Goal: Information Seeking & Learning: Learn about a topic

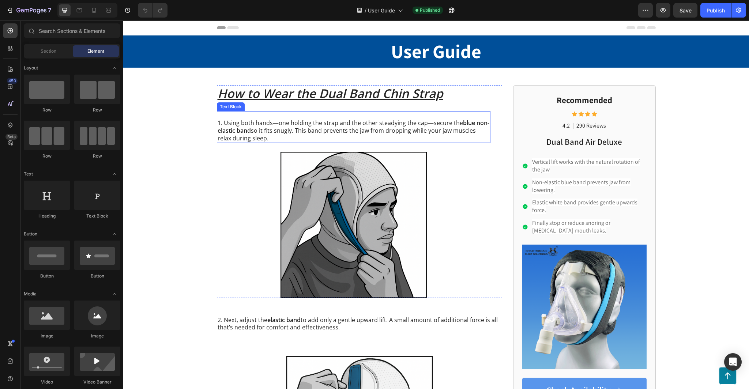
click at [424, 127] on p "1. Using both hands—one holding the strap and the other steadying the cap—secur…" at bounding box center [354, 130] width 272 height 23
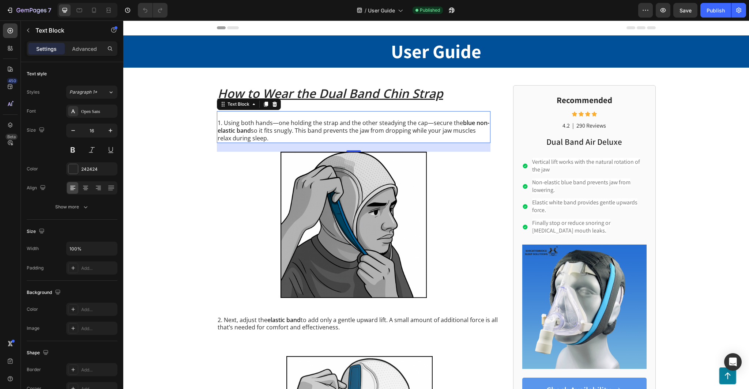
click at [270, 131] on p "1. Using both hands—one holding the strap and the other steadying the cap—secur…" at bounding box center [354, 130] width 272 height 23
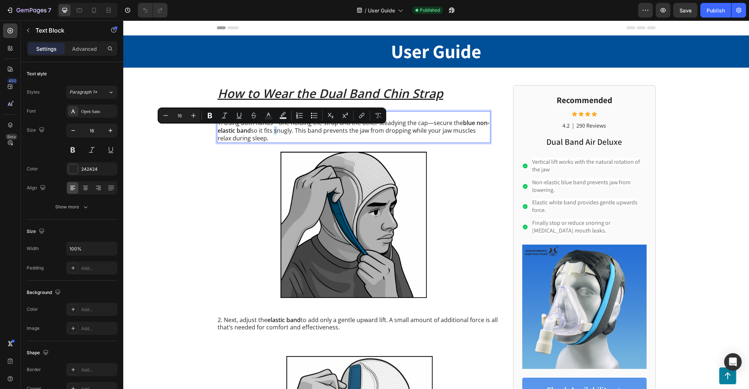
click at [267, 139] on p "1. Using both hands—one holding the strap and the other steadying the cap—secur…" at bounding box center [354, 130] width 272 height 23
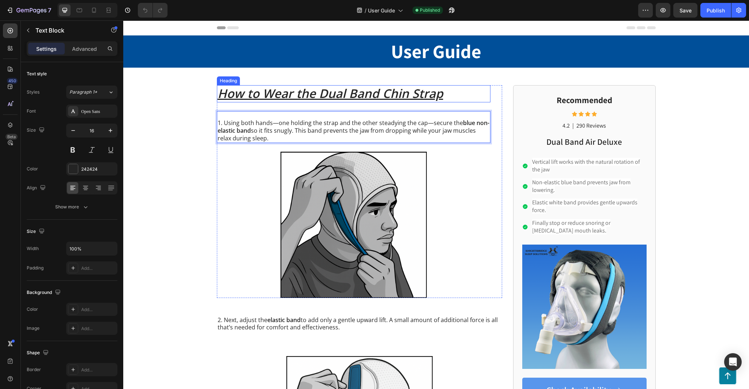
click at [421, 92] on u "How to Wear the Dual Band Chin Strap" at bounding box center [331, 93] width 226 height 16
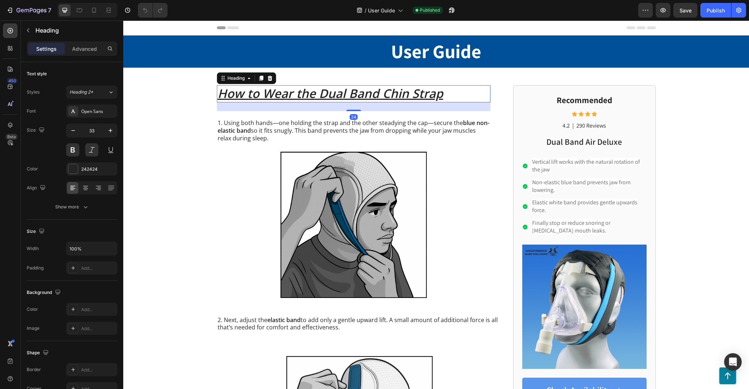
click at [459, 92] on h2 "How to Wear the Dual Band Chin Strap" at bounding box center [354, 93] width 274 height 17
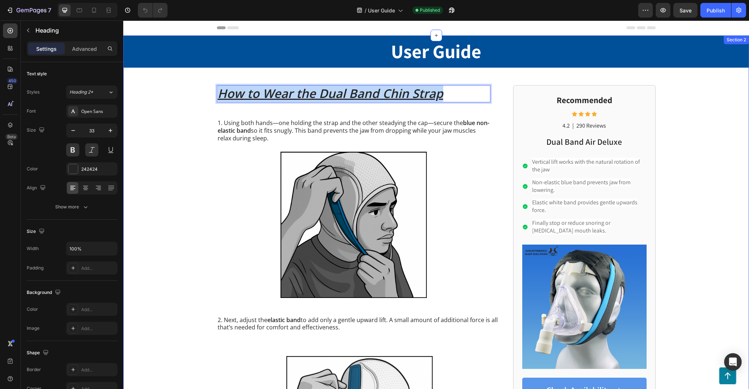
drag, startPoint x: 446, startPoint y: 93, endPoint x: 427, endPoint y: 68, distance: 31.1
click at [427, 68] on div "User Guide Text Block Row Row How to Wear the Dual Band Chin Strap Heading 24 1…" at bounding box center [436, 382] width 626 height 695
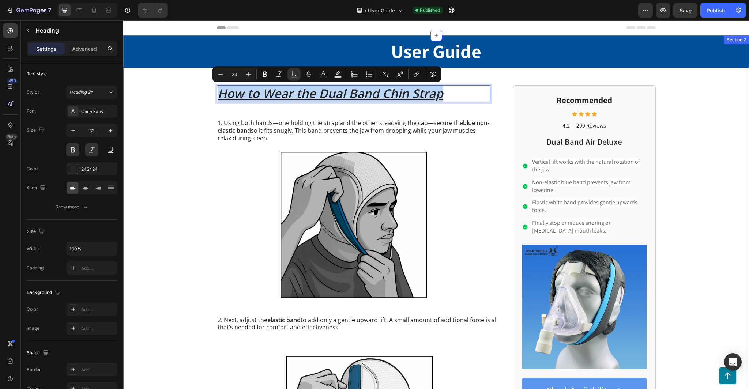
copy u "How to Wear the Dual Band Chin Strap"
click at [298, 131] on p "1. Using both hands—one holding the strap and the other steadying the cap—secur…" at bounding box center [354, 130] width 272 height 23
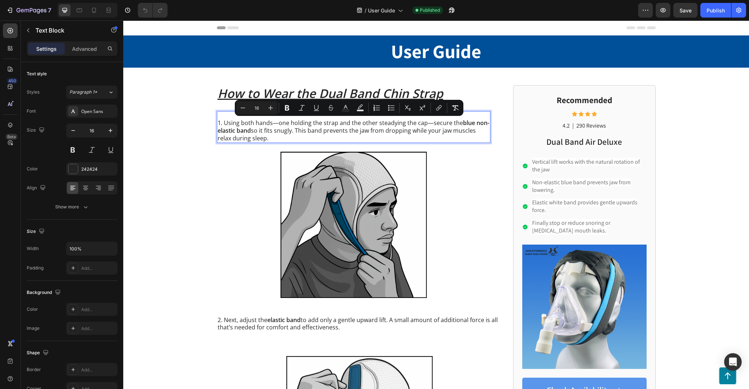
drag, startPoint x: 269, startPoint y: 138, endPoint x: 240, endPoint y: 115, distance: 37.2
click at [240, 115] on div "1. Using both hands—one holding the strap and the other steadying the cap—secur…" at bounding box center [354, 127] width 274 height 32
copy div "1. Using both hands—one holding the strap and the other steadying the cap—secur…"
click at [331, 327] on p "2. Next, adjust the elastic band to add only a gentle upward lift. A small amou…" at bounding box center [360, 327] width 284 height 23
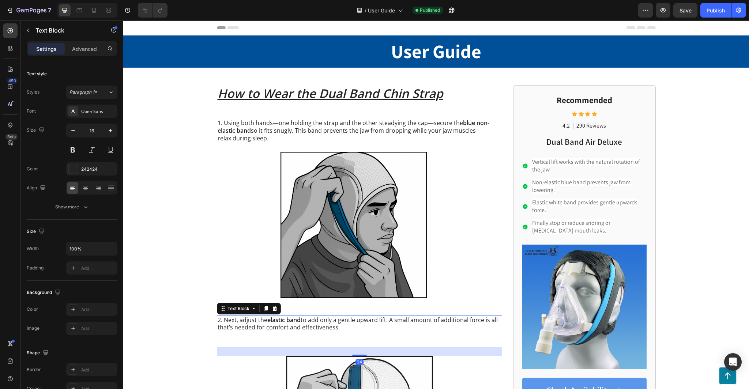
click at [341, 327] on p "2. Next, adjust the elastic band to add only a gentle upward lift. A small amou…" at bounding box center [360, 327] width 284 height 23
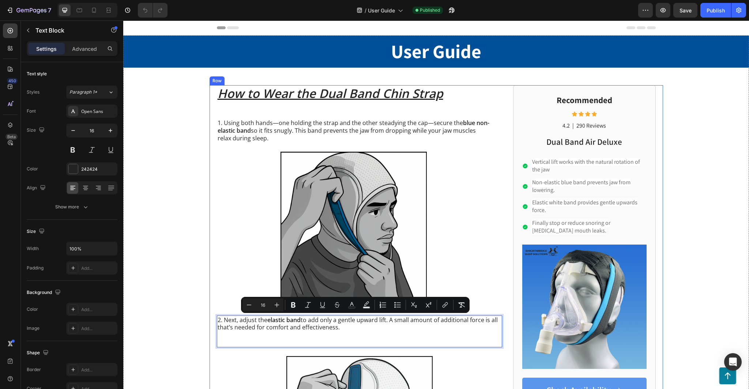
drag, startPoint x: 341, startPoint y: 327, endPoint x: 329, endPoint y: 315, distance: 17.1
copy p "2. Next, adjust the elastic band to add only a gentle upward lift. A small amou…"
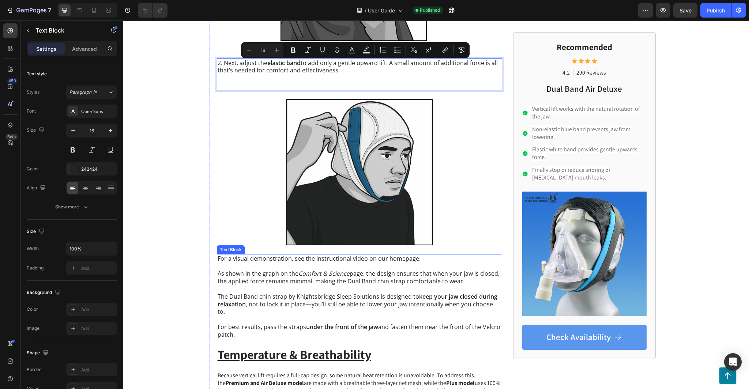
scroll to position [258, 0]
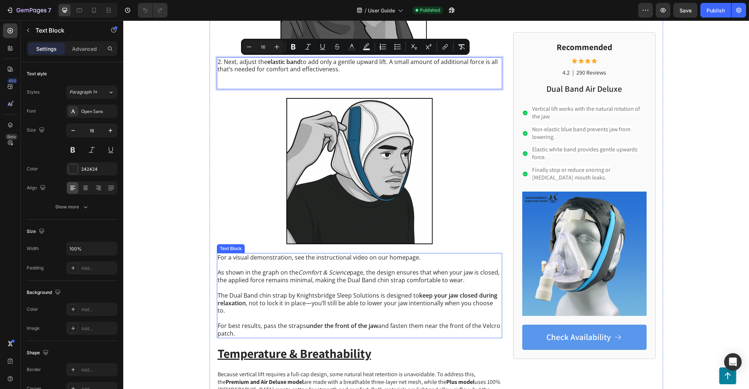
click at [350, 322] on strong "under the front of the jaw" at bounding box center [342, 326] width 72 height 8
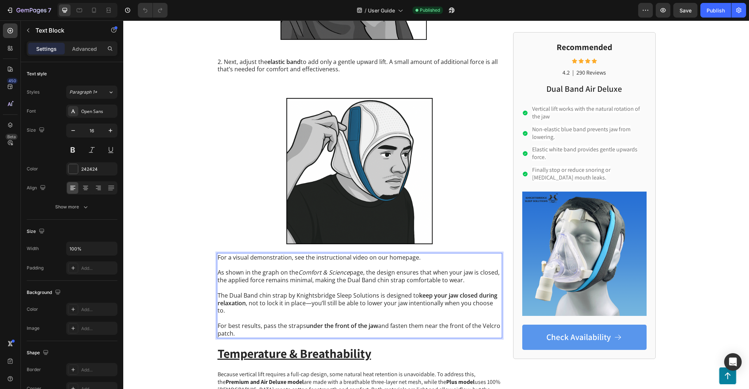
click at [237, 324] on p "For best results, pass the straps under the front of the jaw and fasten them ne…" at bounding box center [360, 329] width 284 height 15
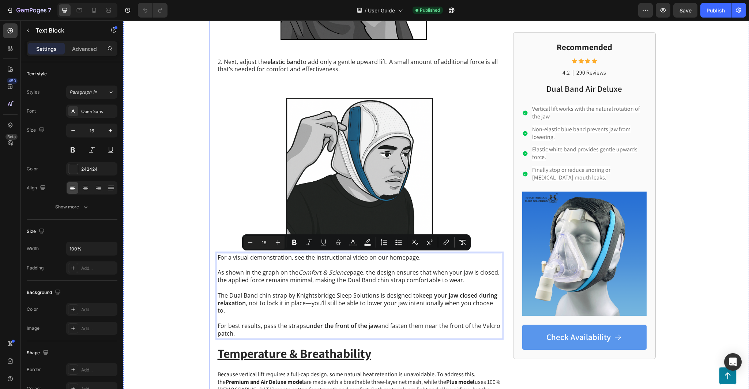
drag, startPoint x: 241, startPoint y: 326, endPoint x: 216, endPoint y: 248, distance: 81.8
click at [217, 248] on div "⁠⁠⁠⁠⁠⁠⁠ How to Wear the Dual Band Chin Strap Heading 1. Using both hands—one ho…" at bounding box center [359, 149] width 285 height 645
copy div "For a visual demonstration, see the instructional video on our homepage. As sho…"
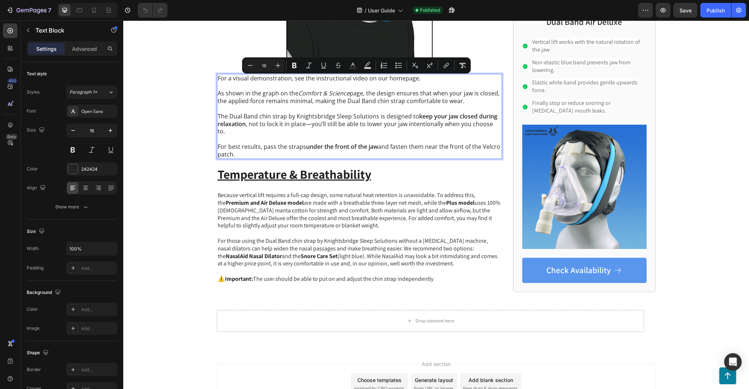
scroll to position [445, 0]
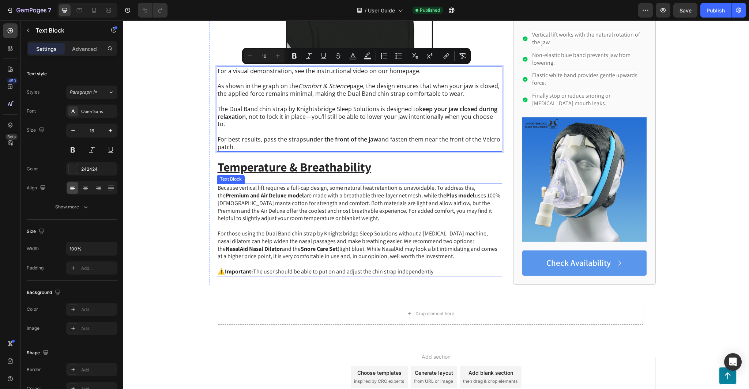
click at [429, 250] on p "For those using the Dual Band chin strap by Knightsbridge Sleep Solutions witho…" at bounding box center [360, 249] width 284 height 38
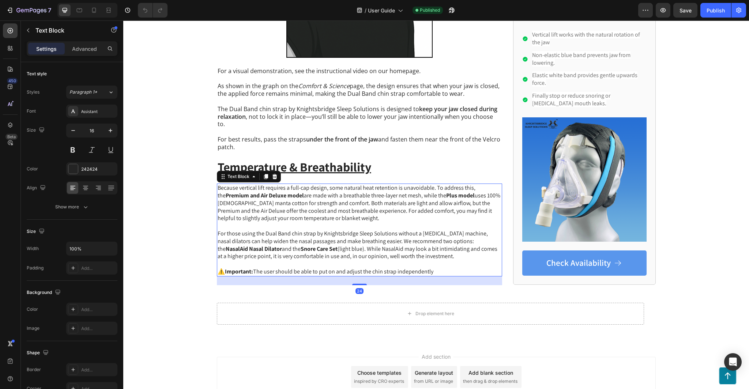
click at [440, 256] on p "For those using the Dual Band chin strap by Knightsbridge Sleep Solutions witho…" at bounding box center [360, 249] width 284 height 38
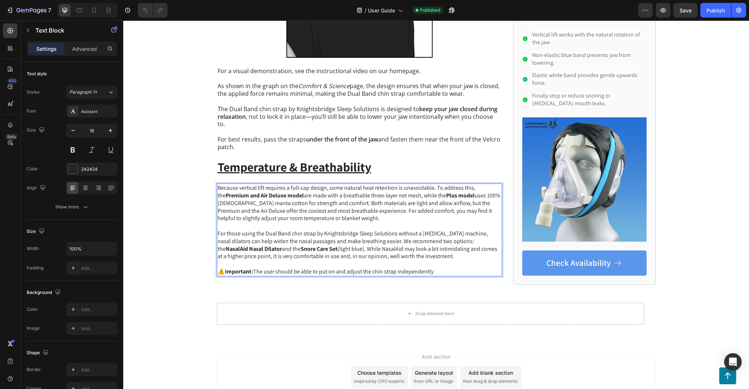
click at [431, 268] on p "⚠️ Important: The user should be able to put on and adjust the chin strap indep…" at bounding box center [360, 272] width 284 height 8
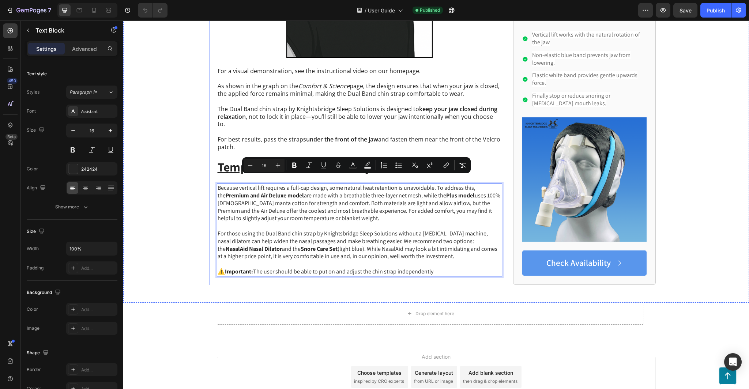
drag, startPoint x: 432, startPoint y: 262, endPoint x: 395, endPoint y: 172, distance: 97.4
copy div "Because vertical lift requires a full-cap design, some natural heat retention i…"
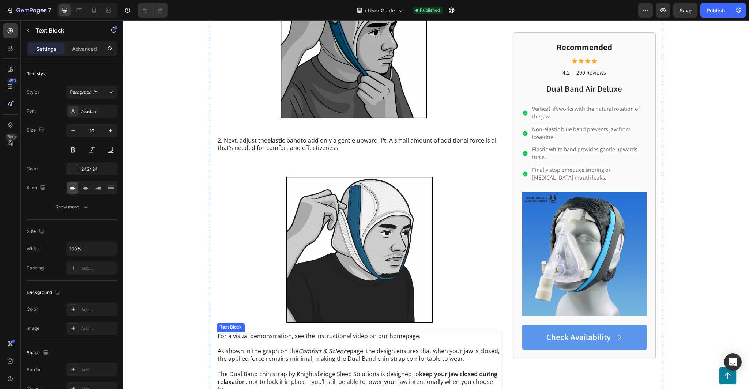
scroll to position [0, 0]
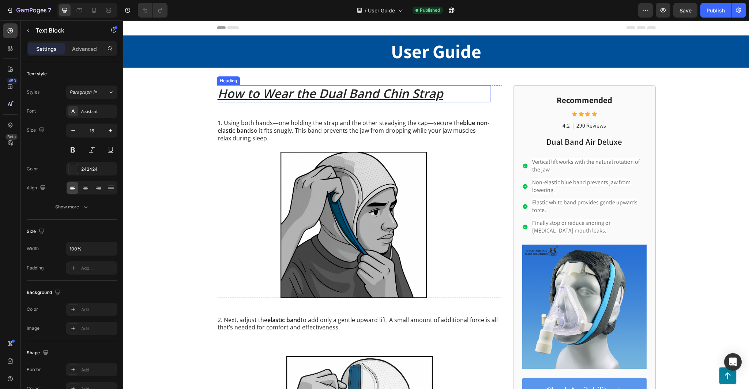
click at [397, 99] on u "How to Wear the Dual Band Chin Strap" at bounding box center [331, 93] width 226 height 16
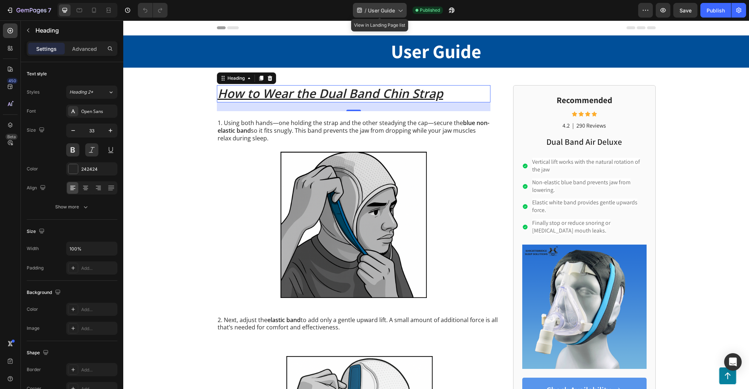
click at [398, 12] on icon at bounding box center [400, 10] width 7 height 7
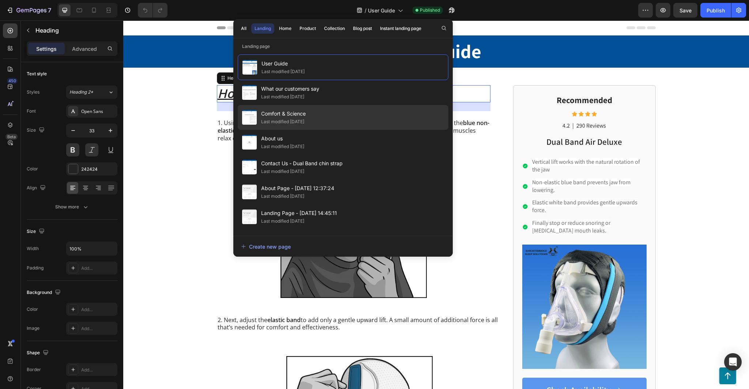
click at [306, 115] on span "Comfort & Science" at bounding box center [283, 113] width 45 height 9
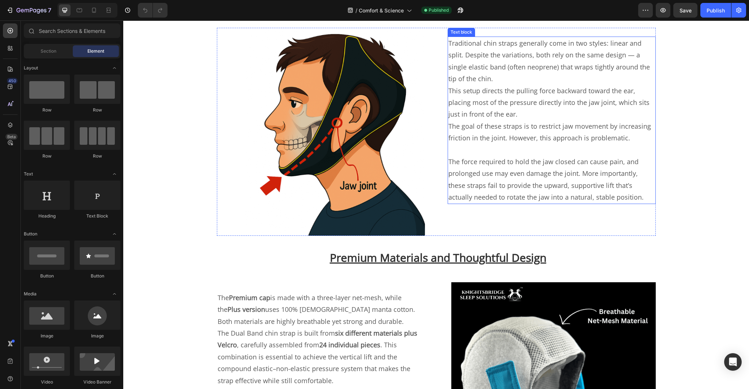
scroll to position [97, 0]
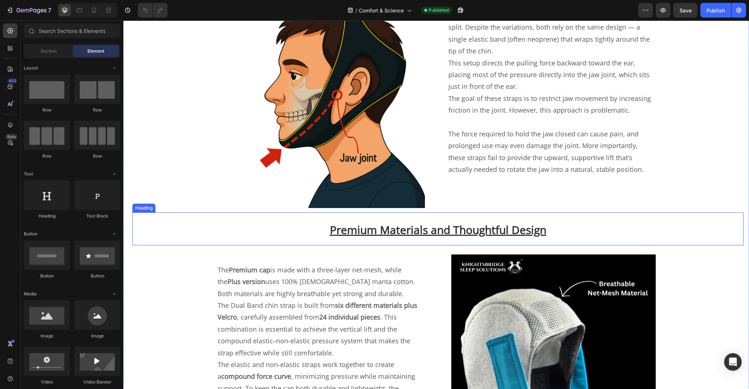
click at [553, 230] on h2 "Premium Materials and Thoughtful Design" at bounding box center [437, 229] width 611 height 26
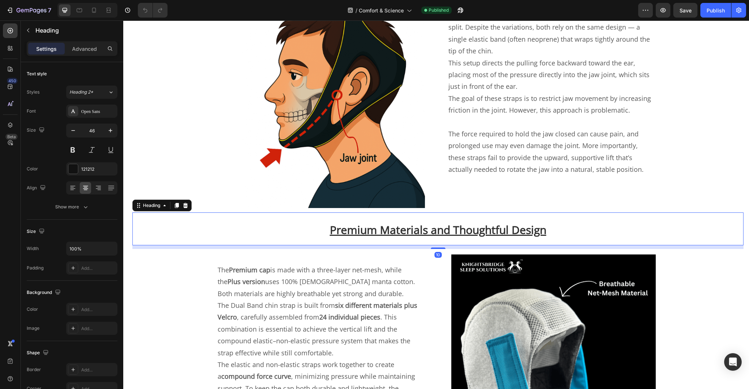
click at [550, 226] on h2 "Premium Materials and Thoughtful Design" at bounding box center [437, 229] width 611 height 26
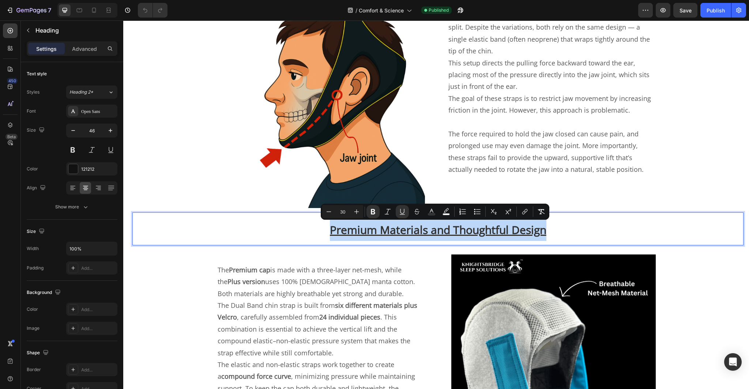
drag, startPoint x: 552, startPoint y: 229, endPoint x: 536, endPoint y: 215, distance: 21.5
click at [536, 215] on div "Premium Materials and Thoughtful Design Heading 10" at bounding box center [437, 229] width 611 height 33
copy u "Premium Materials and Thoughtful Design"
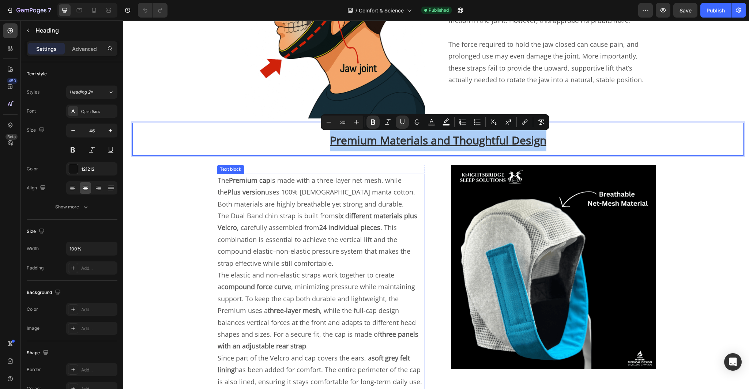
click at [343, 286] on p "The elastic and non-elastic straps work together to create a compound force cur…" at bounding box center [321, 310] width 207 height 83
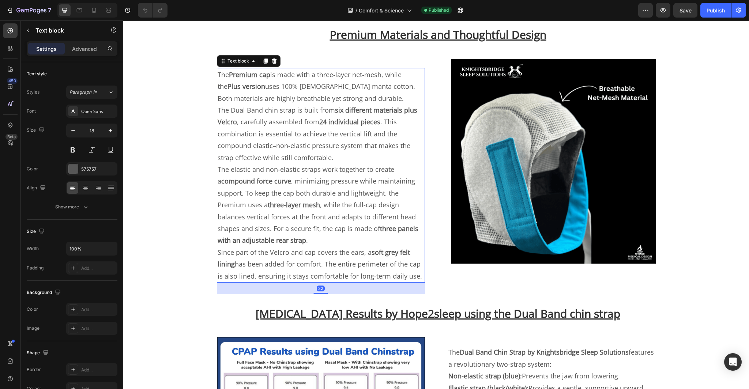
scroll to position [314, 0]
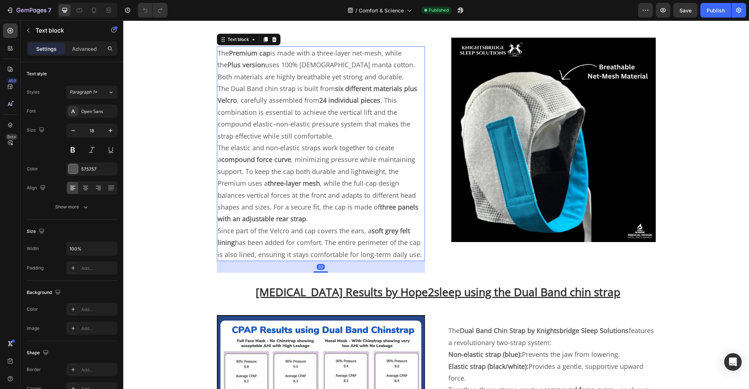
click at [417, 246] on p "Since part of the Velcro and cap covers the ears, a soft grey felt lining has b…" at bounding box center [321, 242] width 207 height 35
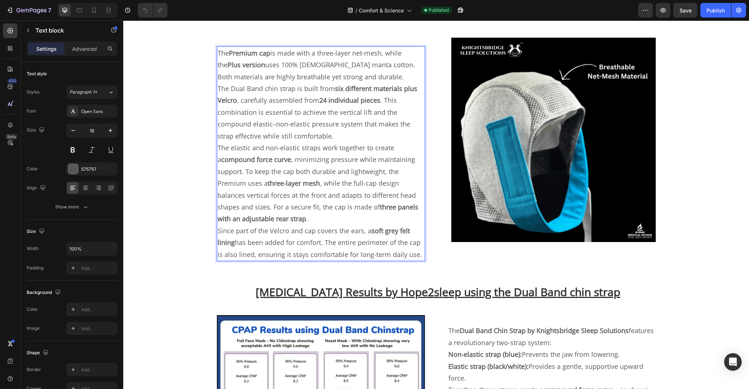
click at [415, 257] on p "Since part of the Velcro and cap covers the ears, a soft grey felt lining has b…" at bounding box center [321, 242] width 207 height 35
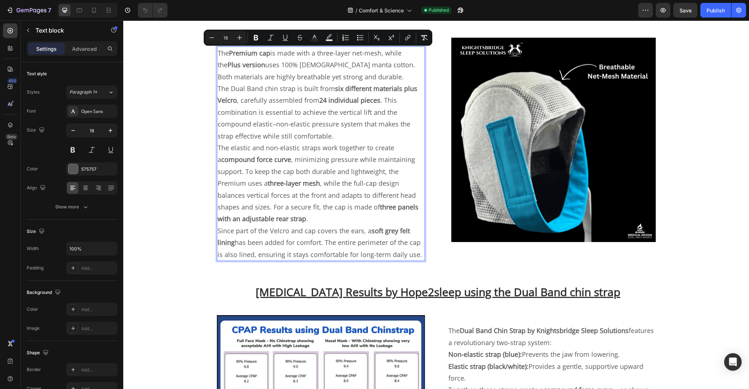
drag, startPoint x: 416, startPoint y: 256, endPoint x: 215, endPoint y: 51, distance: 286.9
click at [217, 51] on div "The Premium cap is made with a three-layer net-mesh, while the Plus version use…" at bounding box center [321, 153] width 208 height 215
copy div "Lor Ipsumdo sit am cons adip e seddo-eiusm tem-inci, utlab etd Magn aliquae adm…"
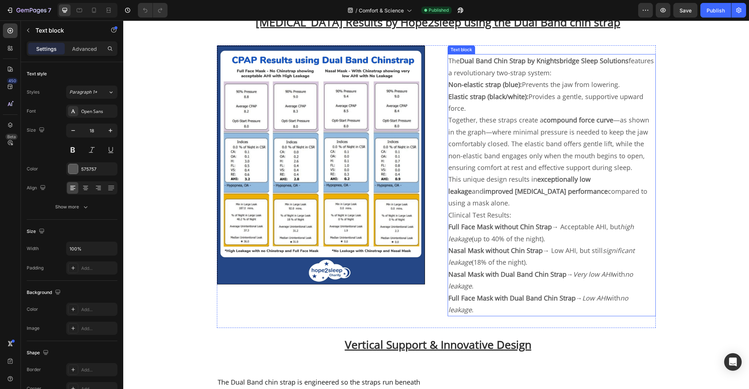
scroll to position [586, 0]
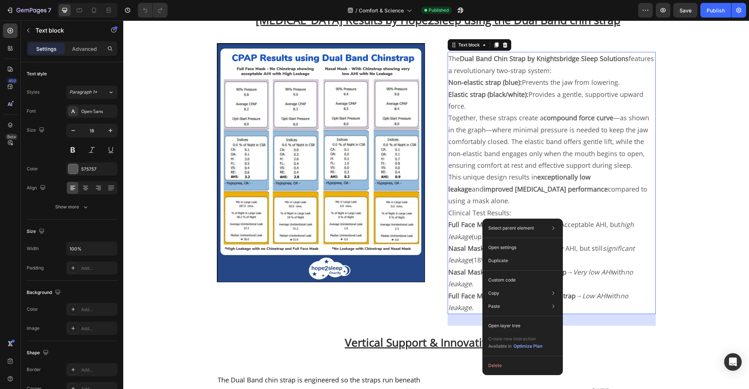
click at [473, 219] on p "Full Face Mask without Chin Strap → Acceptable AHI, but high leakage (up to 40%…" at bounding box center [552, 231] width 207 height 24
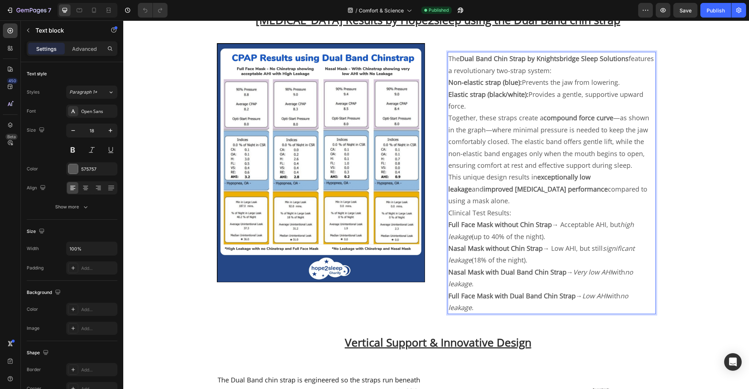
click at [476, 296] on p "Full Face Mask with Dual Band Chin Strap → Low AHI with no leakage ." at bounding box center [552, 302] width 207 height 24
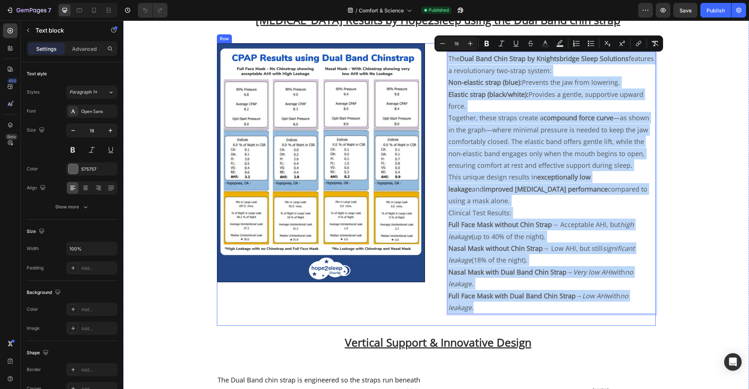
drag, startPoint x: 482, startPoint y: 296, endPoint x: 445, endPoint y: 59, distance: 239.6
click at [448, 59] on div "The Dual Band Chin Strap by Knightsbridge Sleep Solutions features a revolution…" at bounding box center [552, 183] width 208 height 262
copy div "Lor Ipsu Dolo Sita Conse ad Elitseddoeius Tempo Incididun utlabore e doloremagn…"
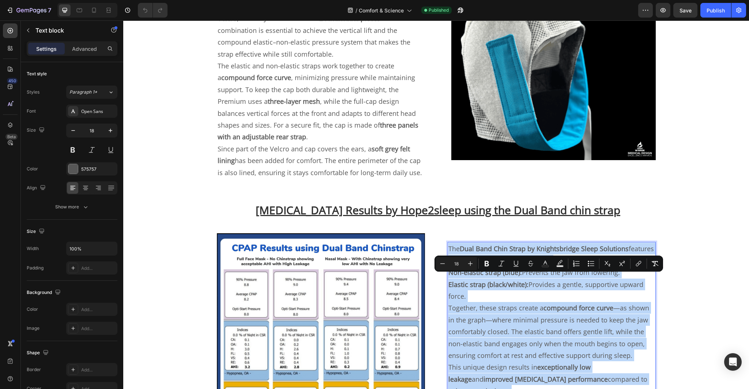
scroll to position [411, 0]
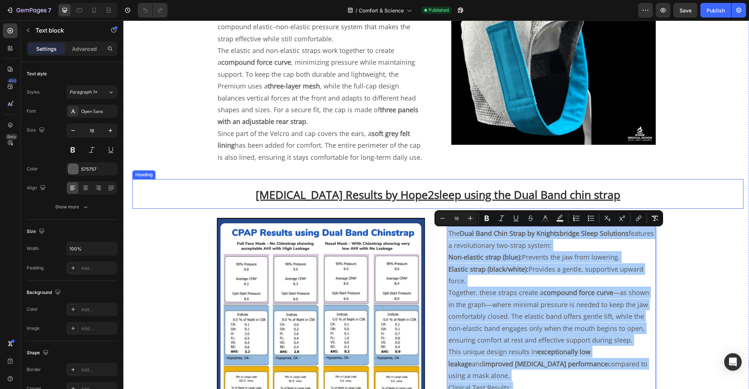
click at [597, 197] on h2 "[MEDICAL_DATA] Results by Hope2sleep using the Dual Band chin strap" at bounding box center [437, 194] width 611 height 22
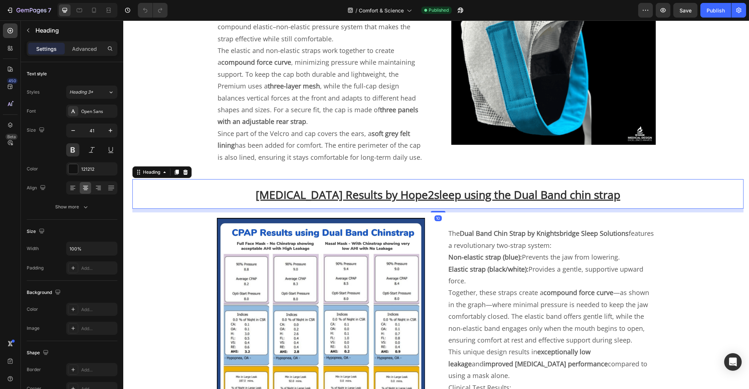
click at [597, 197] on h2 "[MEDICAL_DATA] Results by Hope2sleep using the Dual Band chin strap" at bounding box center [437, 194] width 611 height 22
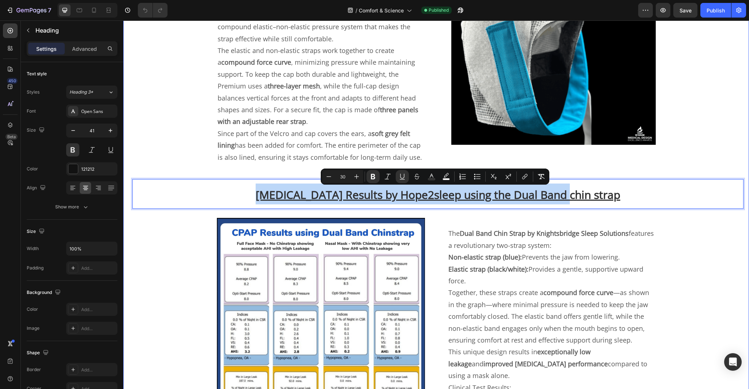
drag, startPoint x: 597, startPoint y: 197, endPoint x: 388, endPoint y: 178, distance: 209.8
click at [388, 178] on div "Why Traditional Chin Straps Dont Work Heading Image Row Traditional chin straps…" at bounding box center [436, 209] width 615 height 1110
copy u "[MEDICAL_DATA] Results by Hope2sleep using the Dual Band chin strap"
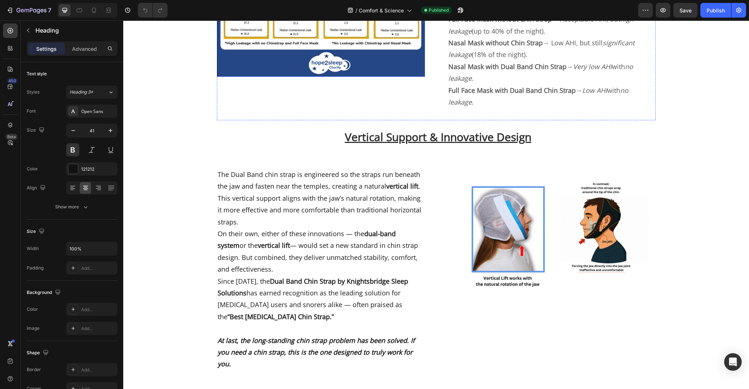
scroll to position [795, 0]
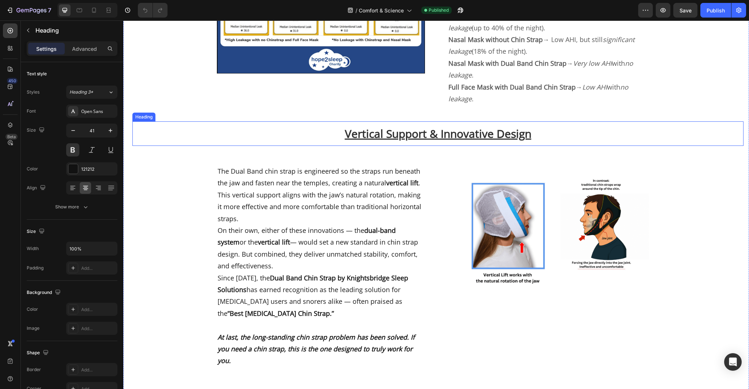
click at [555, 125] on h2 "Vertical Support & Innovative Design" at bounding box center [437, 133] width 611 height 17
click at [539, 128] on h2 "Vertical Support & Innovative Design" at bounding box center [437, 133] width 611 height 17
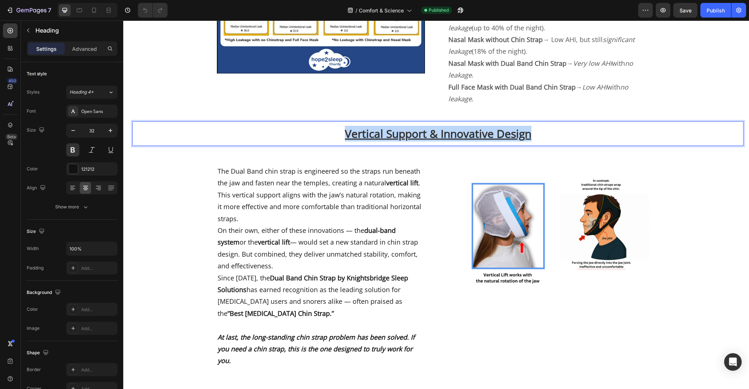
drag, startPoint x: 540, startPoint y: 123, endPoint x: 526, endPoint y: 110, distance: 19.2
click at [526, 121] on div "Vertical Support & Innovative Design Heading 12" at bounding box center [437, 133] width 611 height 25
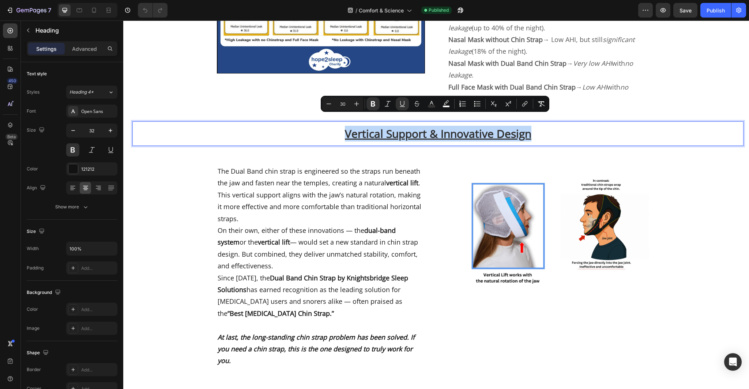
copy u "Vertical Support & Innovative Design"
click at [389, 312] on p "Since [DATE], the Dual Band Chin Strap by Knightsbridge Sleep Solutions has ear…" at bounding box center [321, 319] width 207 height 95
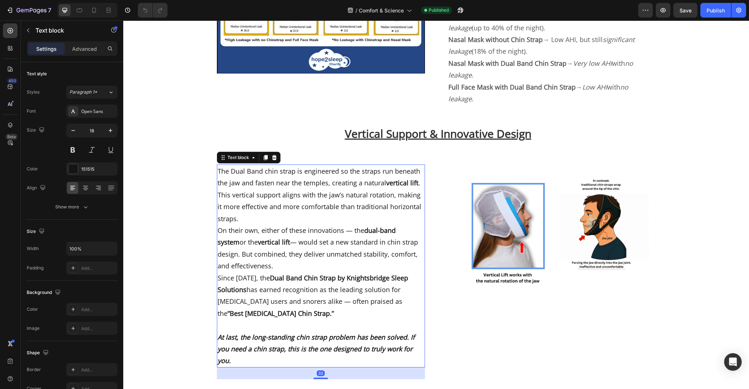
click at [238, 344] on p "Since [DATE], the Dual Band Chin Strap by Knightsbridge Sleep Solutions has ear…" at bounding box center [321, 319] width 207 height 95
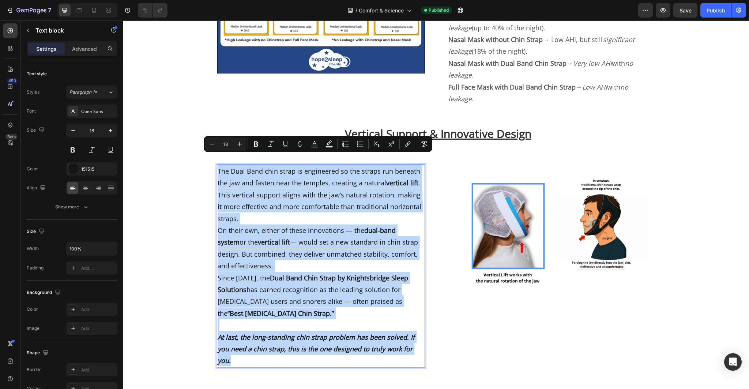
drag, startPoint x: 230, startPoint y: 347, endPoint x: 214, endPoint y: 159, distance: 188.7
click at [217, 165] on div "The Dual Band chin strap is engineered so the straps run beneath the jaw and fa…" at bounding box center [321, 266] width 208 height 203
copy div "The Dual Band chin strap is engineered so the straps run beneath the jaw and fa…"
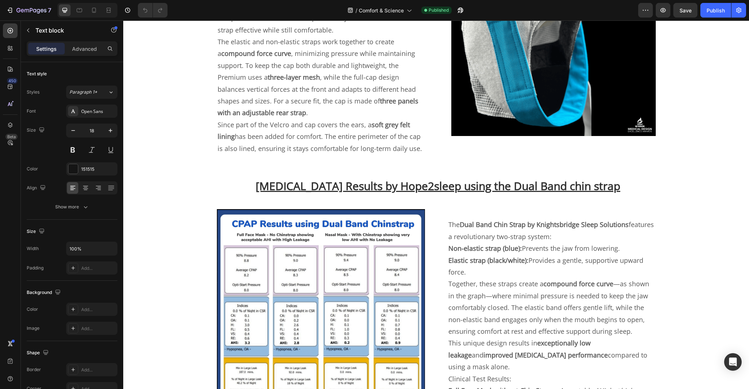
scroll to position [0, 0]
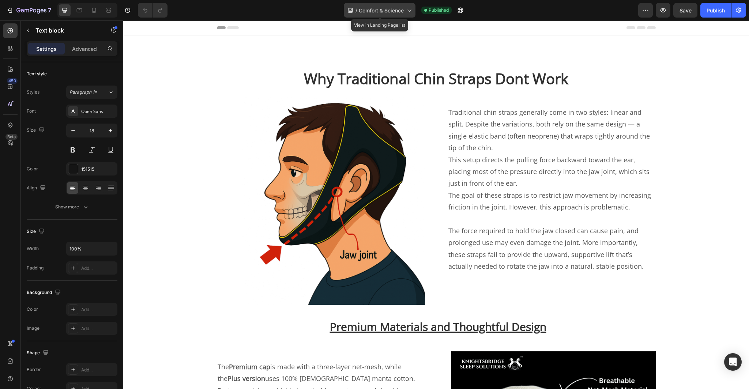
click at [411, 11] on icon at bounding box center [408, 10] width 7 height 7
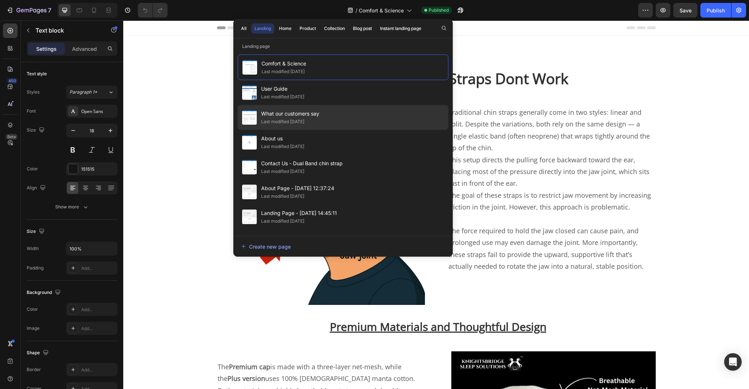
click at [340, 130] on div "What our customers say Last modified [DATE]" at bounding box center [343, 142] width 211 height 25
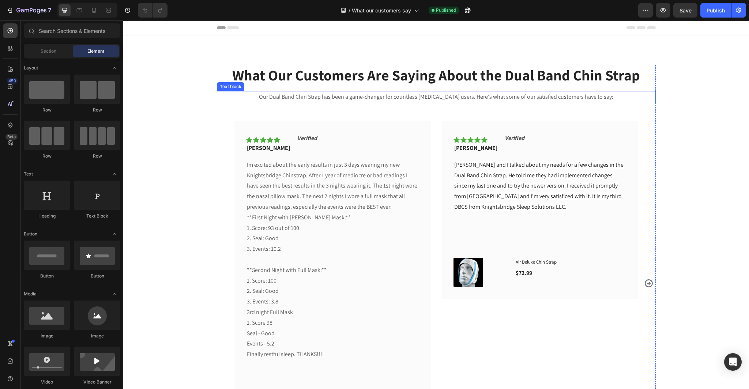
click at [403, 99] on p "Our Dual Band Chin Strap has been a game-changer for countless CPAP users. Here…" at bounding box center [437, 97] width 438 height 11
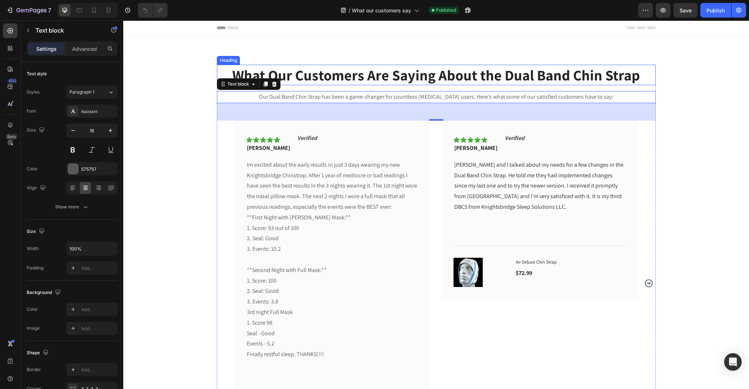
click at [371, 80] on h2 "What Our Customers Are Saying About the Dual Band Chin Strap" at bounding box center [436, 75] width 439 height 20
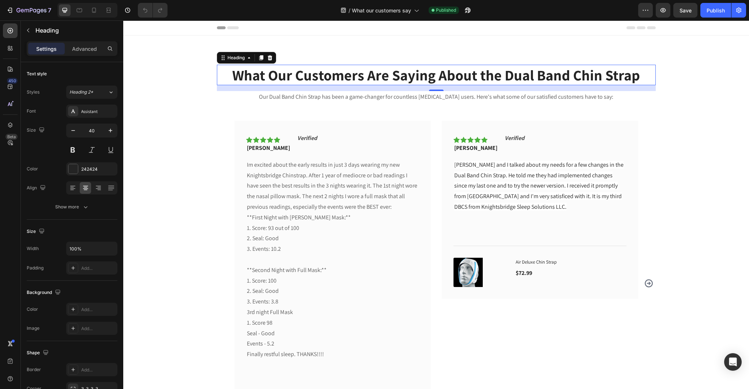
click at [634, 75] on h2 "What Our Customers Are Saying About the Dual Band Chin Strap" at bounding box center [436, 75] width 439 height 20
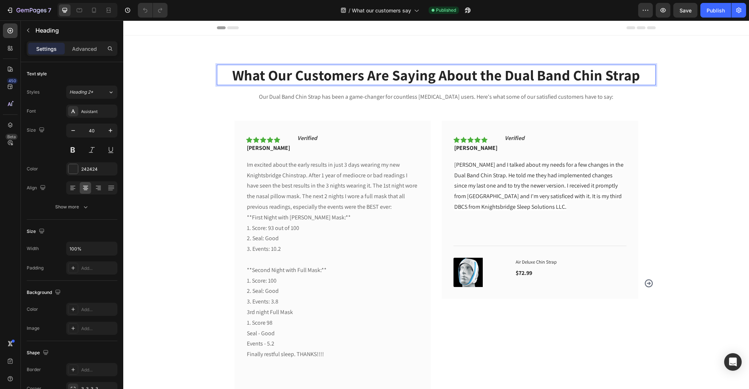
click at [634, 75] on p "What Our Customers Are Saying About the Dual Band Chin Strap" at bounding box center [437, 74] width 438 height 19
click at [637, 75] on p "What Our Customers Are Saying About the Dual Band Chin Strap" at bounding box center [437, 74] width 438 height 19
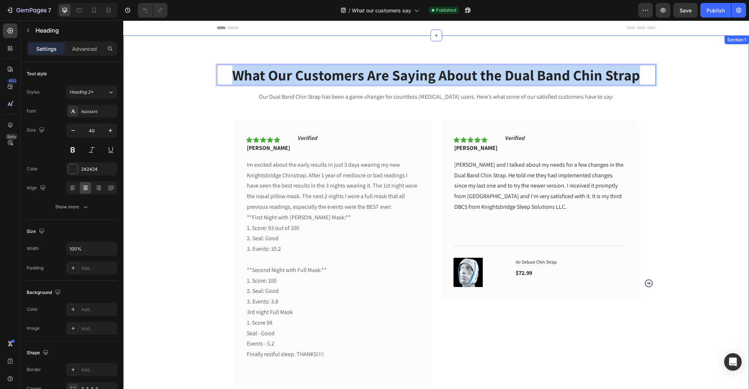
drag, startPoint x: 637, startPoint y: 75, endPoint x: 623, endPoint y: 62, distance: 19.2
click at [623, 62] on div "What Our Customers Are Saying About the Dual Band Chin Strap Heading 16 Our Dua…" at bounding box center [436, 289] width 626 height 509
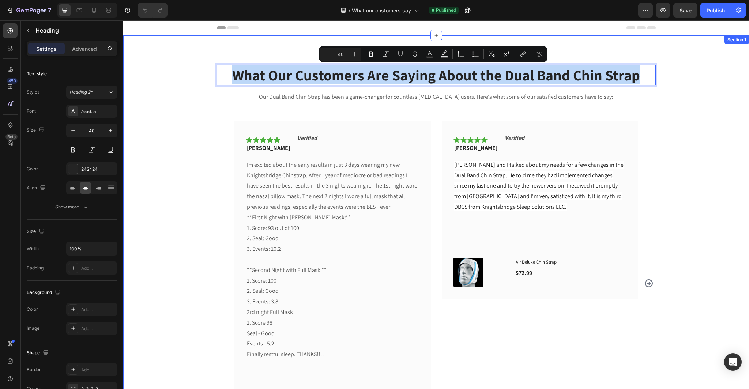
copy p "What Our Customers Are Saying About the Dual Band Chin Strap"
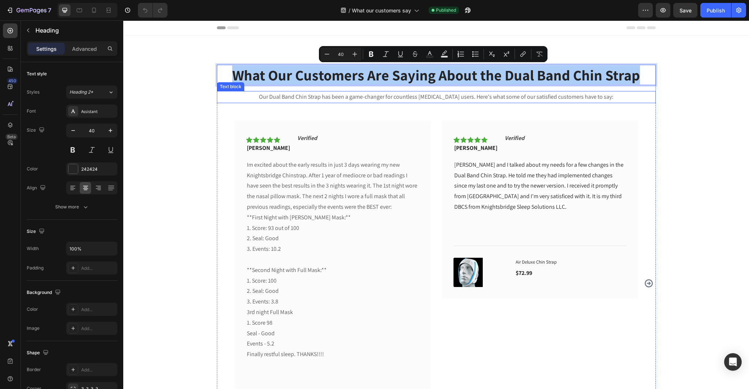
click at [455, 97] on p "Our Dual Band Chin Strap has been a game-changer for countless CPAP users. Here…" at bounding box center [437, 97] width 438 height 11
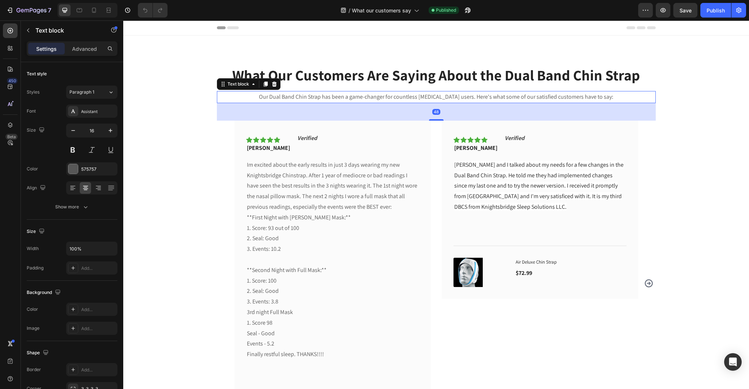
click at [600, 99] on p "Our Dual Band Chin Strap has been a game-changer for countless CPAP users. Here…" at bounding box center [437, 97] width 438 height 11
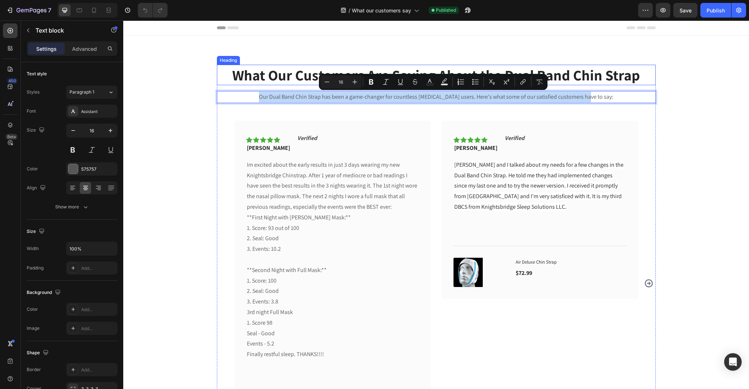
drag, startPoint x: 600, startPoint y: 96, endPoint x: 595, endPoint y: 84, distance: 12.5
click at [595, 84] on div "What Our Customers Are Saying About the Dual Band Chin Strap Heading Our Dual B…" at bounding box center [436, 278] width 439 height 427
copy p "Our Dual Band Chin Strap has been a game-changer for countless CPAP users. Here…"
click at [285, 224] on p "Im excited about the early results in just 3 days wearing my new Knightsbridge …" at bounding box center [333, 260] width 172 height 200
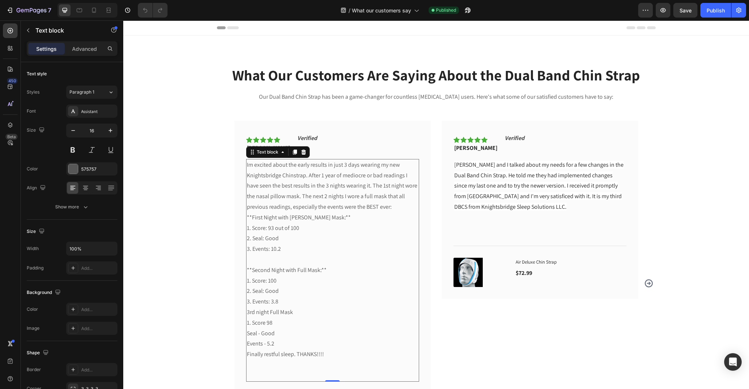
click at [320, 353] on p "Im excited about the early results in just 3 days wearing my new Knightsbridge …" at bounding box center [333, 260] width 172 height 200
click at [327, 353] on p "Im excited about the early results in just 3 days wearing my new Knightsbridge …" at bounding box center [333, 260] width 172 height 200
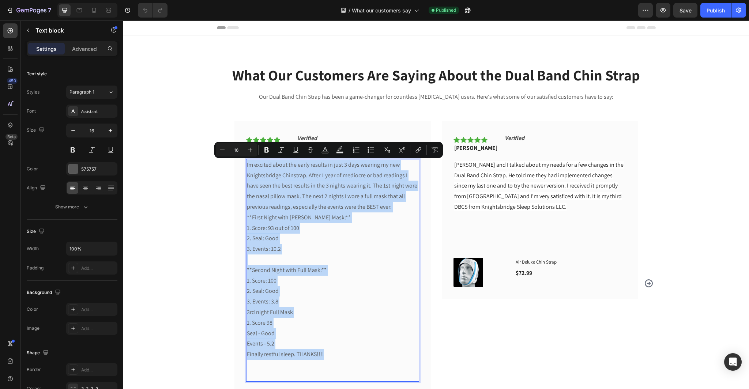
drag, startPoint x: 327, startPoint y: 353, endPoint x: 244, endPoint y: 168, distance: 202.7
click at [247, 168] on p "Im excited about the early results in just 3 days wearing my new Knightsbridge …" at bounding box center [333, 260] width 172 height 200
copy p "Im excited about the early results in just 3 days wearing my new Knightsbridge …"
